Goal: Information Seeking & Learning: Learn about a topic

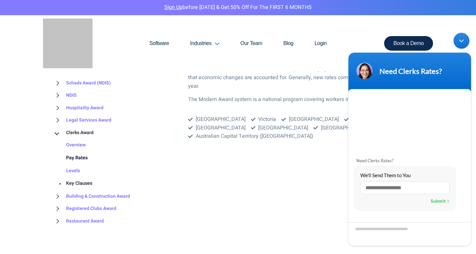
click at [85, 157] on link "Pay Rates" at bounding box center [70, 158] width 35 height 13
click at [461, 38] on div "Minimize live chat window" at bounding box center [462, 41] width 16 height 16
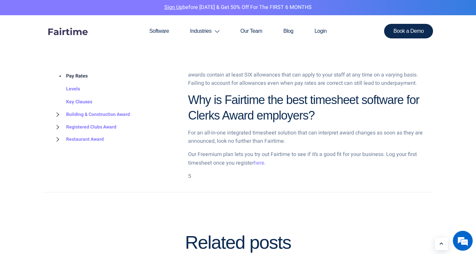
scroll to position [968, 0]
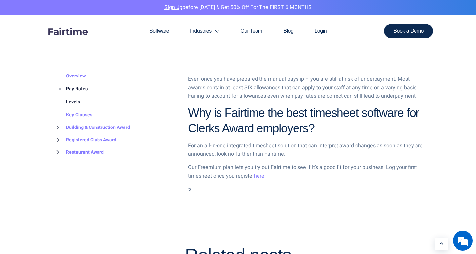
click at [76, 104] on link "Levels" at bounding box center [66, 102] width 27 height 13
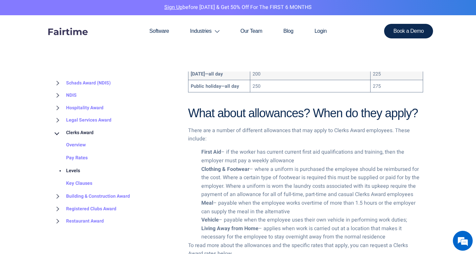
scroll to position [966, 0]
